Goal: Browse casually

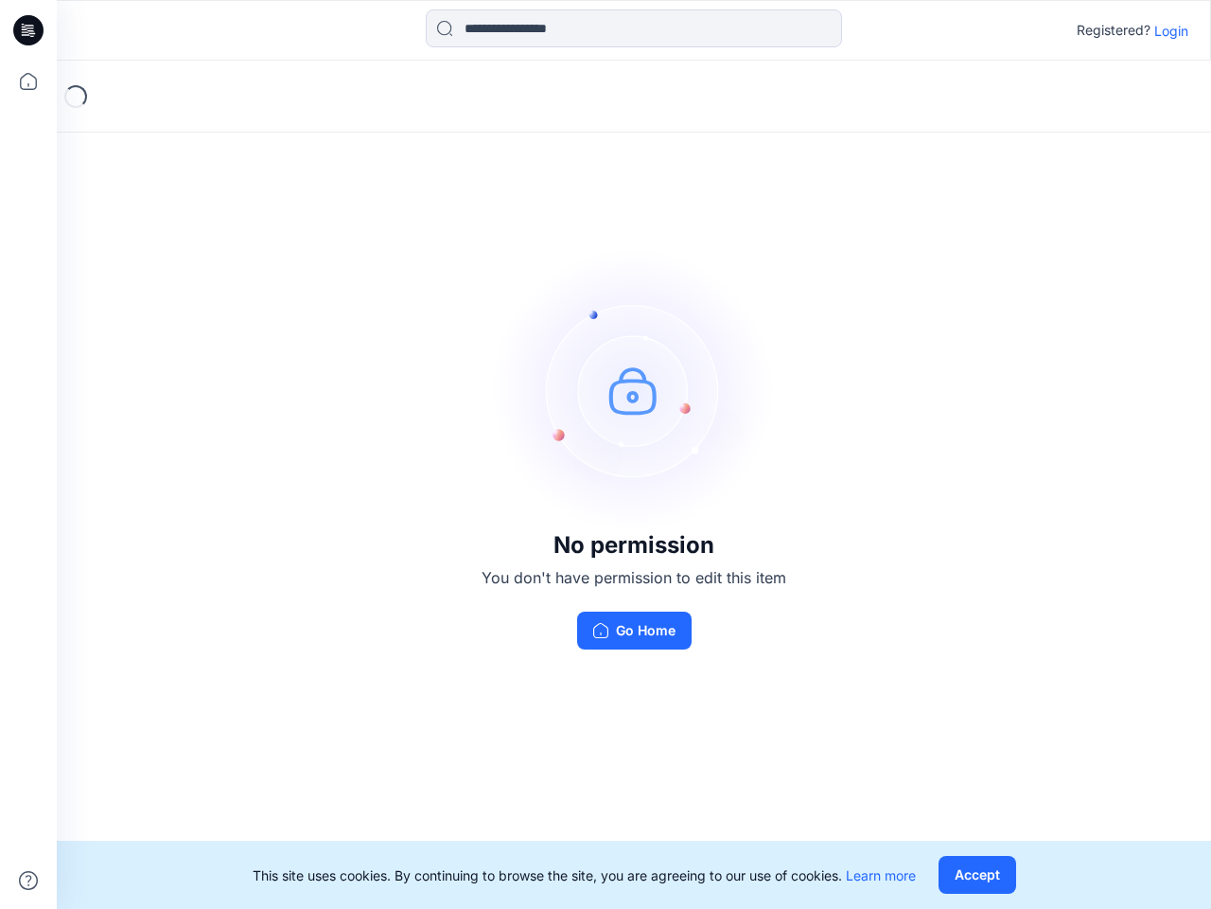
click at [606, 454] on img at bounding box center [634, 390] width 284 height 284
click at [29, 30] on icon at bounding box center [31, 30] width 8 height 1
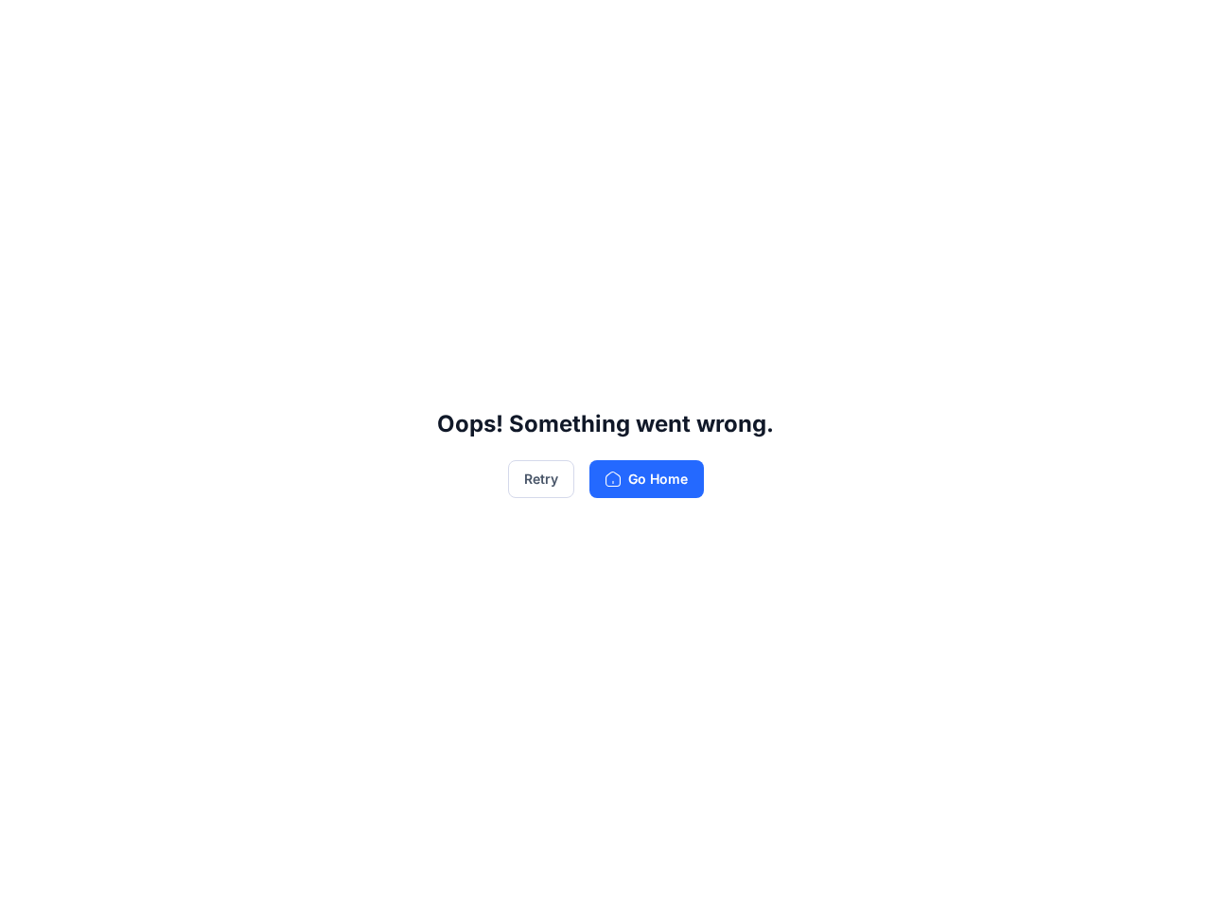
click at [28, 81] on div "Oops! Something went wrong. Retry Go Home" at bounding box center [605, 454] width 1211 height 909
click at [28, 880] on div "Oops! Something went wrong. Retry Go Home" at bounding box center [605, 454] width 1211 height 909
click at [634, 28] on div "Oops! Something went wrong. Retry Go Home" at bounding box center [605, 454] width 1211 height 909
click at [1172, 30] on div "Oops! Something went wrong. Retry Go Home" at bounding box center [605, 454] width 1211 height 909
click at [977, 875] on div "Oops! Something went wrong. Retry Go Home" at bounding box center [605, 454] width 1211 height 909
